Goal: Information Seeking & Learning: Check status

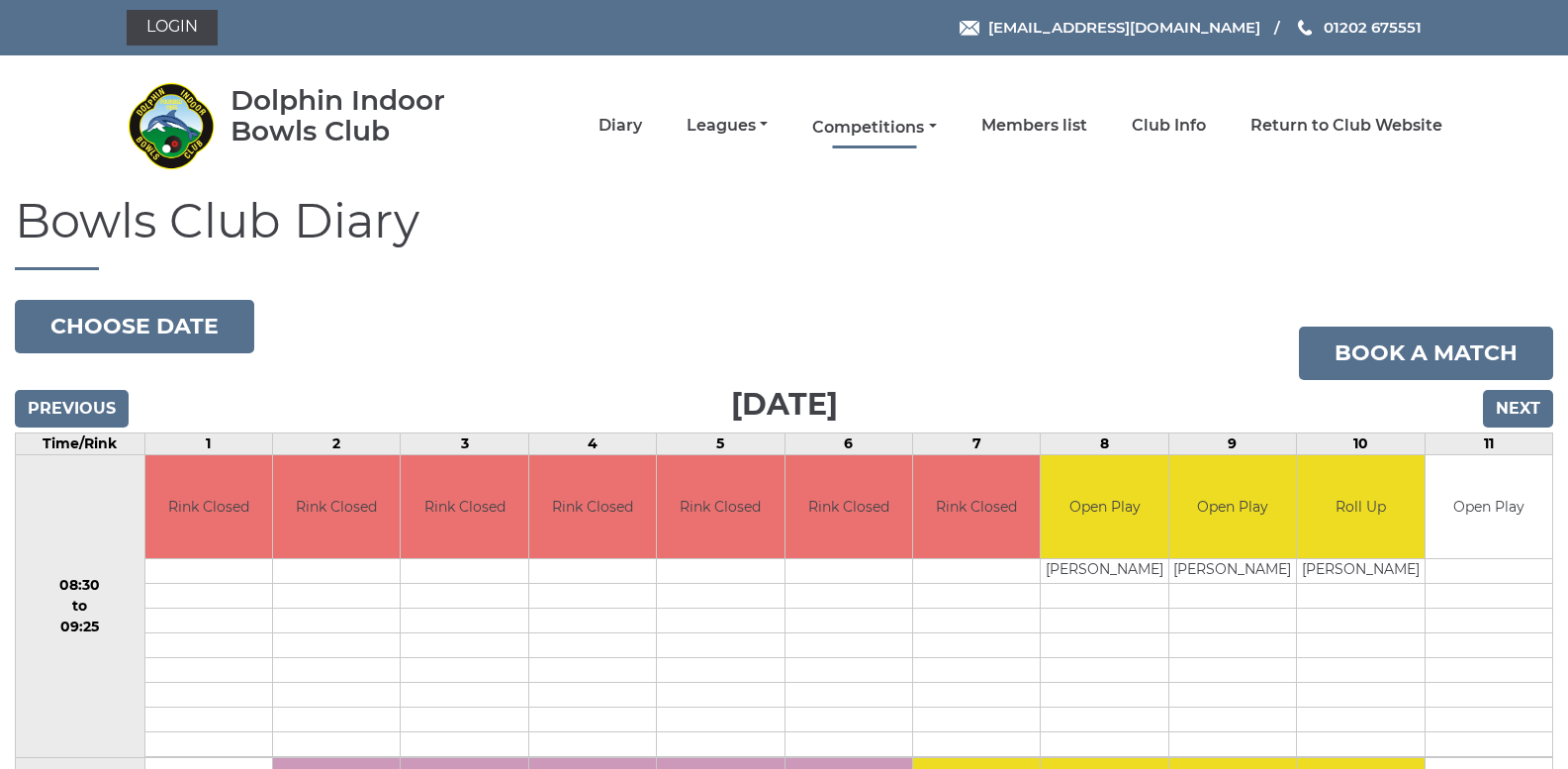
click at [846, 121] on link "Competitions" at bounding box center [874, 128] width 124 height 22
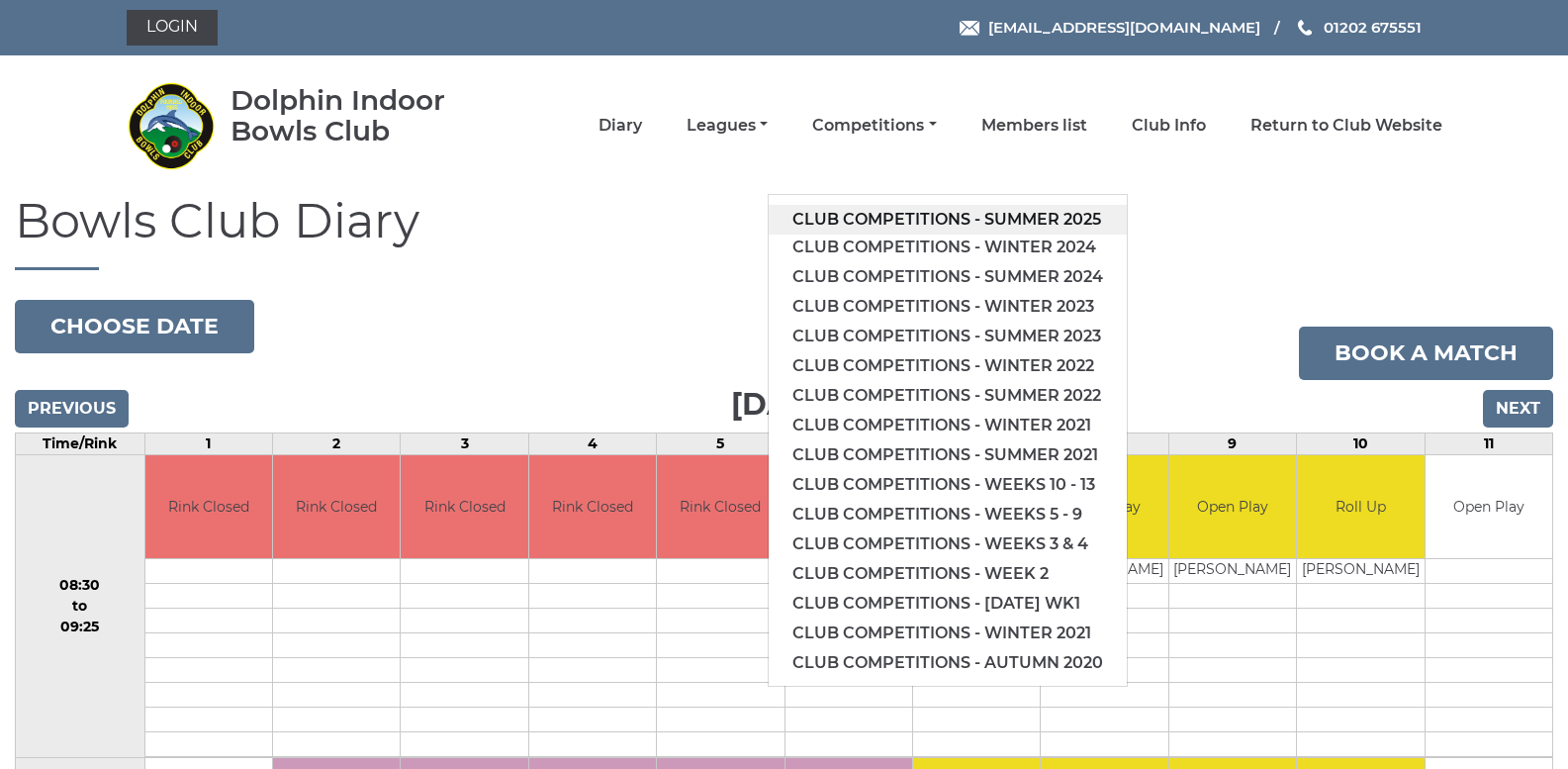
click at [908, 217] on link "Club competitions - Summer 2025" at bounding box center [947, 220] width 358 height 30
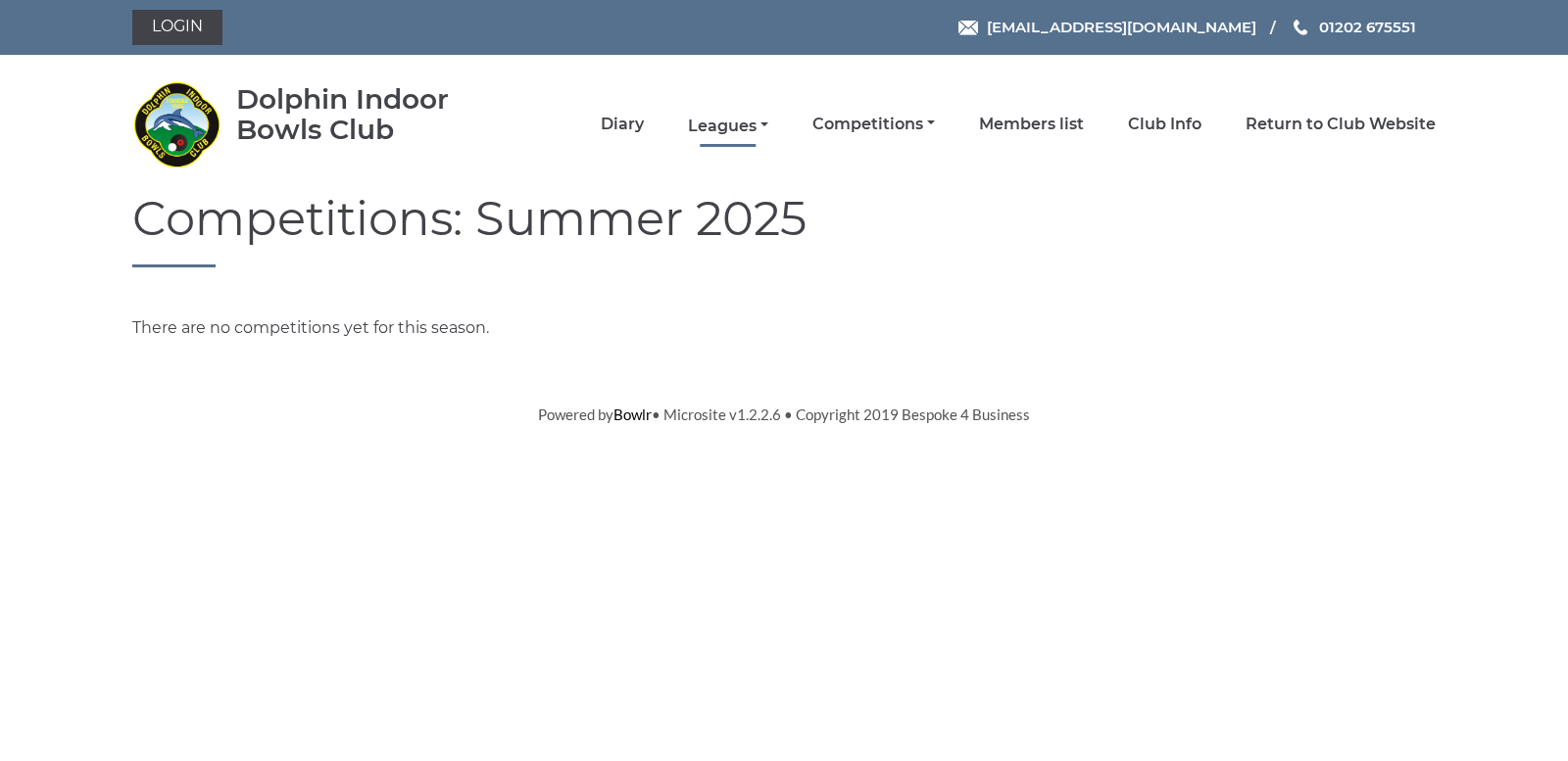
click at [719, 125] on link "Leagues" at bounding box center [728, 127] width 80 height 22
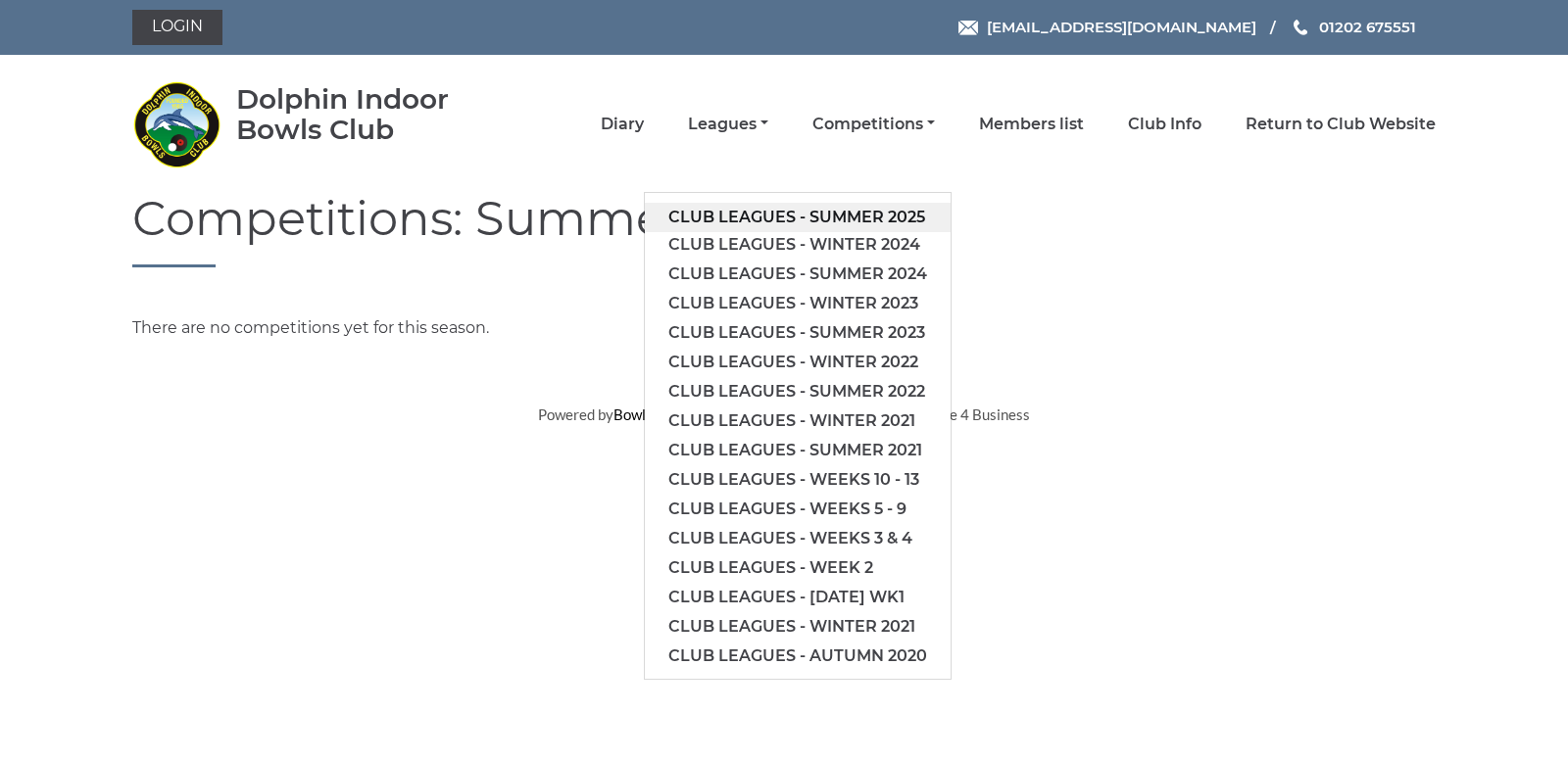
click at [764, 220] on link "Club leagues - Summer 2025" at bounding box center [798, 218] width 306 height 30
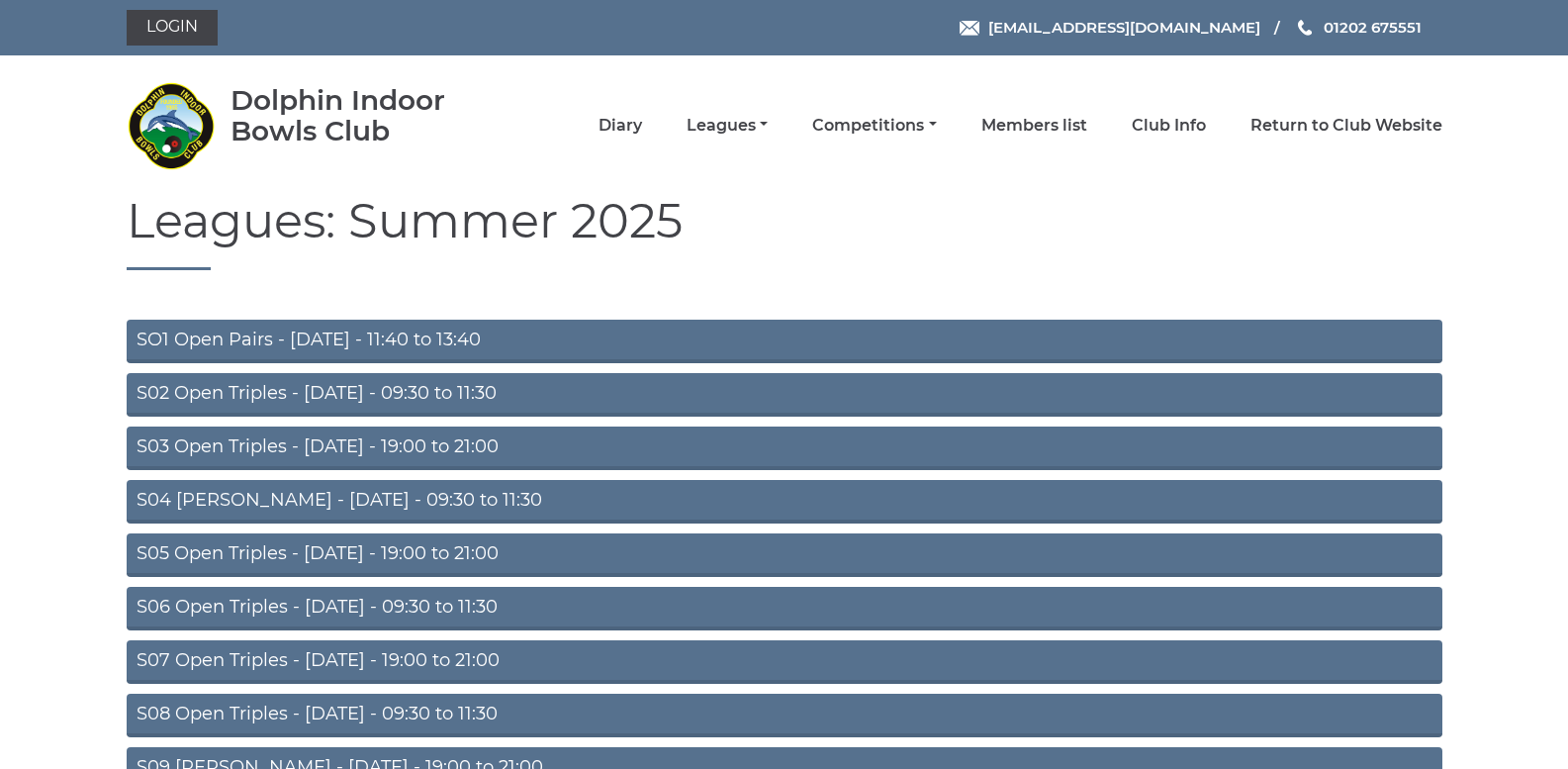
click at [328, 388] on link "S02 Open Triples - Tuesday - 09:30 to 11:30" at bounding box center [784, 395] width 1316 height 44
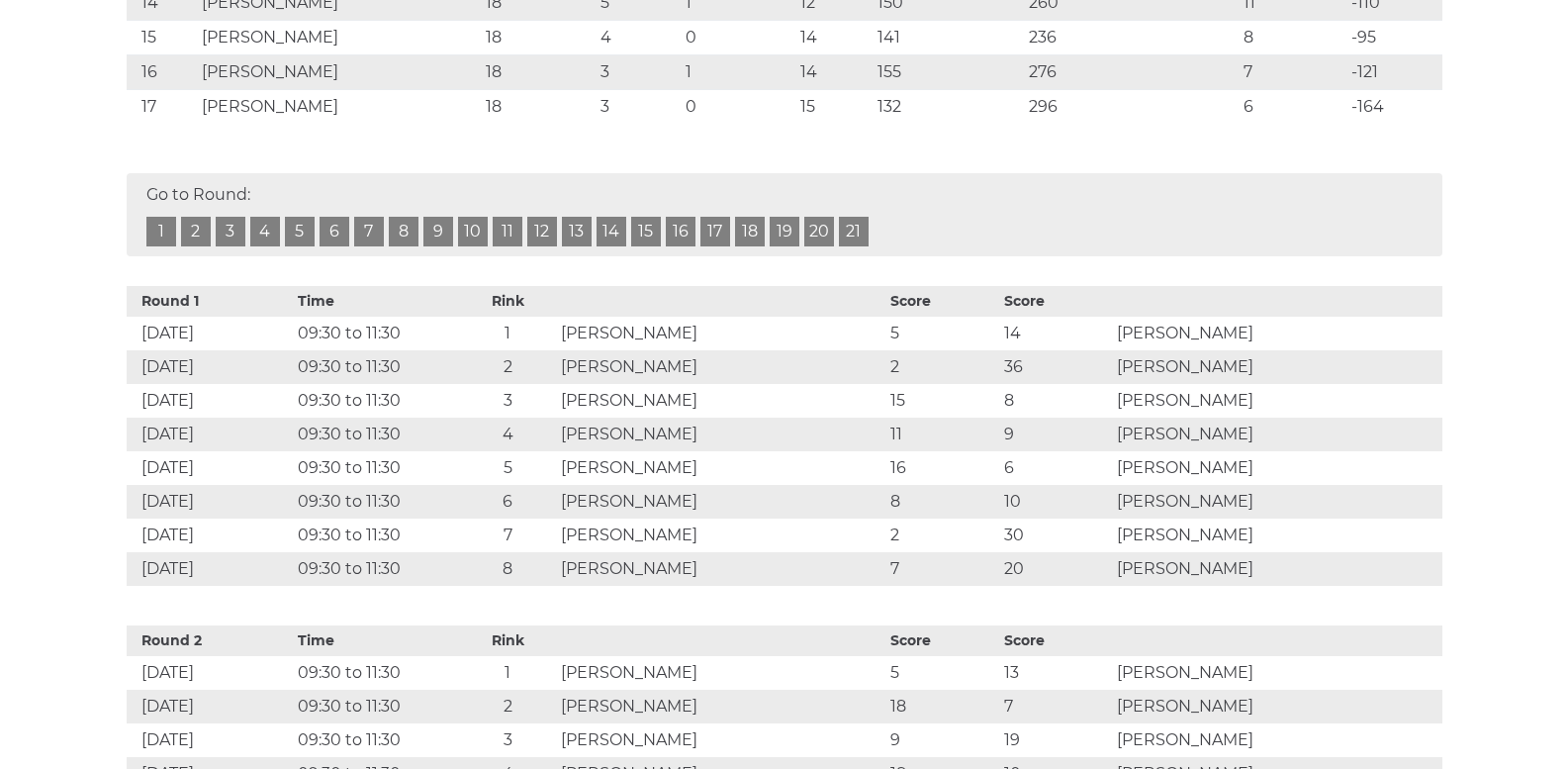
scroll to position [973, 0]
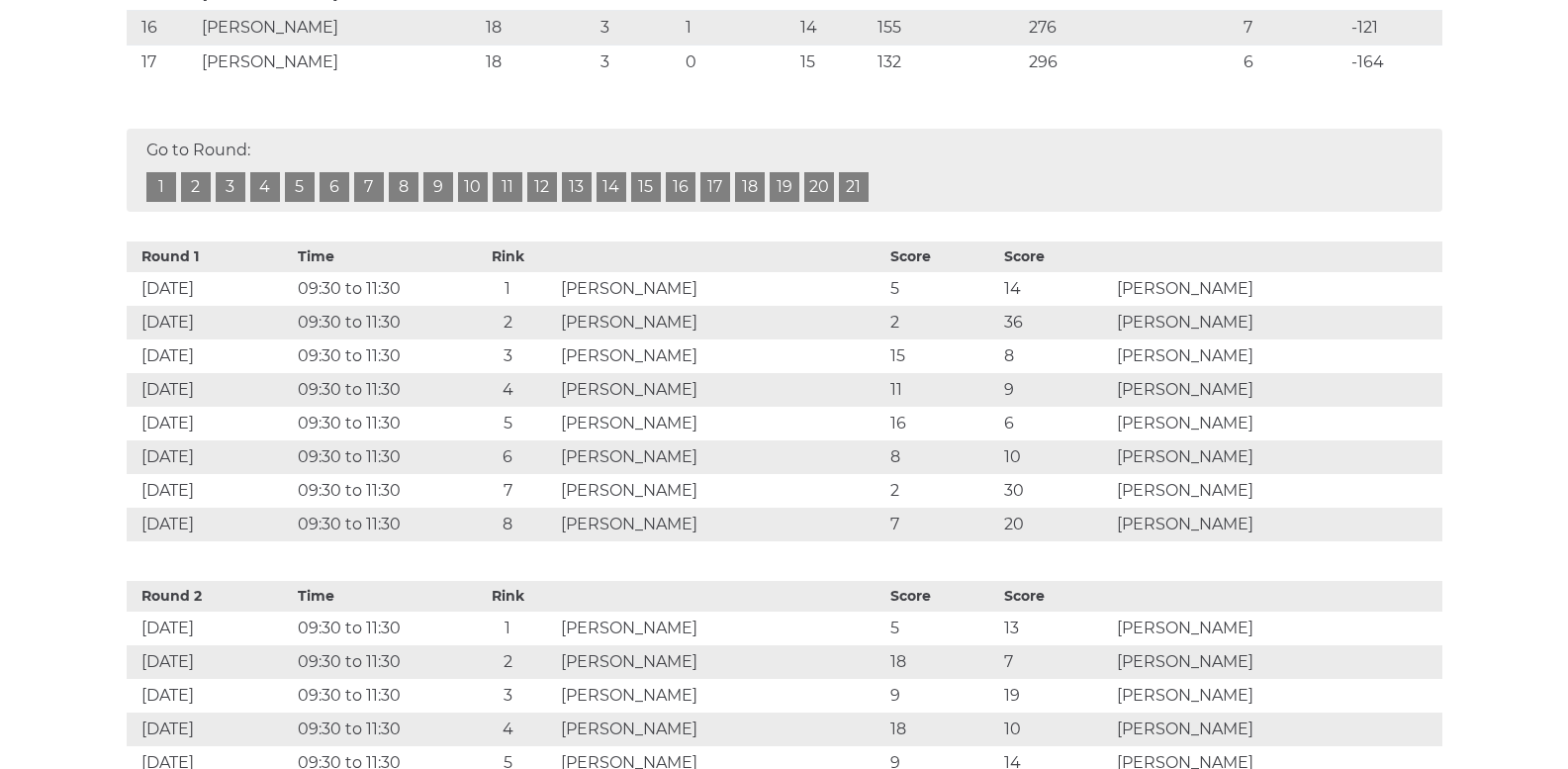
click at [789, 184] on link "19" at bounding box center [784, 187] width 30 height 30
